Goal: Check status

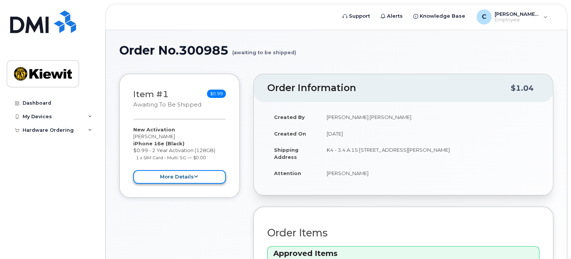
click at [194, 177] on icon at bounding box center [196, 176] width 4 height 5
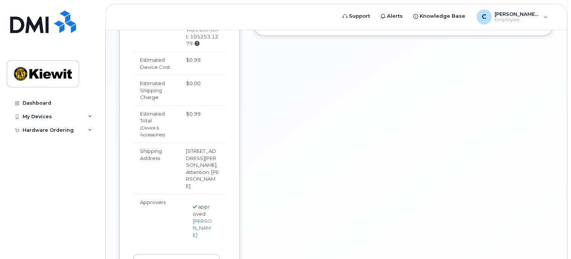
scroll to position [367, 0]
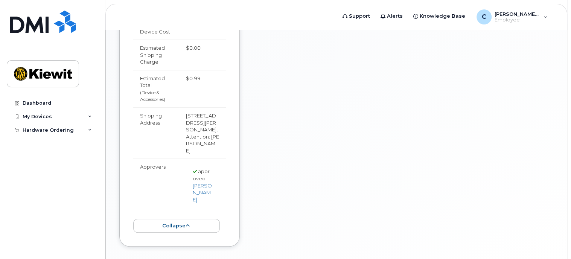
drag, startPoint x: 194, startPoint y: 177, endPoint x: 164, endPoint y: 163, distance: 32.5
click at [164, 163] on td "Approvers" at bounding box center [156, 184] width 46 height 53
click at [197, 183] on link "[PERSON_NAME]" at bounding box center [202, 193] width 19 height 20
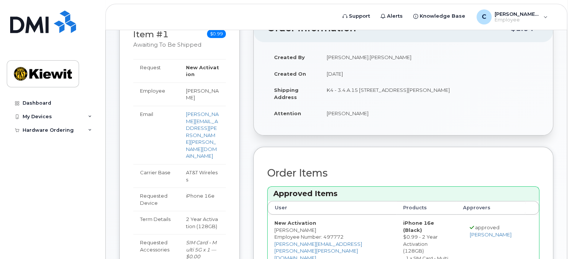
scroll to position [0, 0]
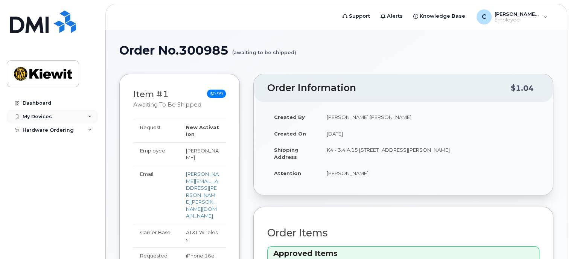
click at [20, 120] on div "My Devices" at bounding box center [52, 117] width 91 height 14
click at [30, 146] on div "Hardware Ordering" at bounding box center [48, 145] width 51 height 6
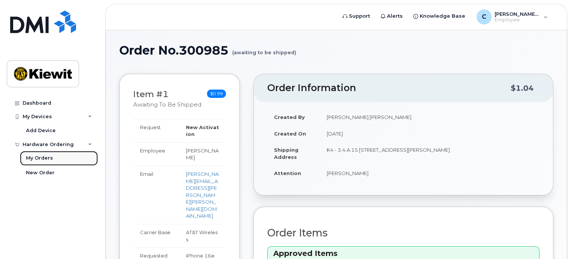
click at [33, 156] on div "My Orders" at bounding box center [39, 158] width 27 height 7
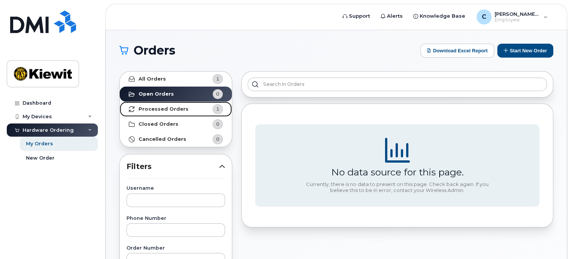
click at [187, 111] on link "Processed Orders 1" at bounding box center [176, 109] width 112 height 15
